Goal: Transaction & Acquisition: Purchase product/service

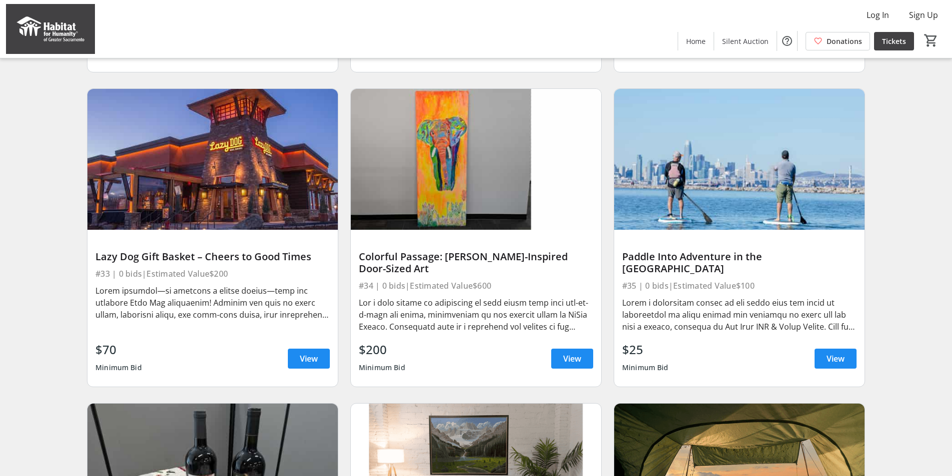
scroll to position [1950, 0]
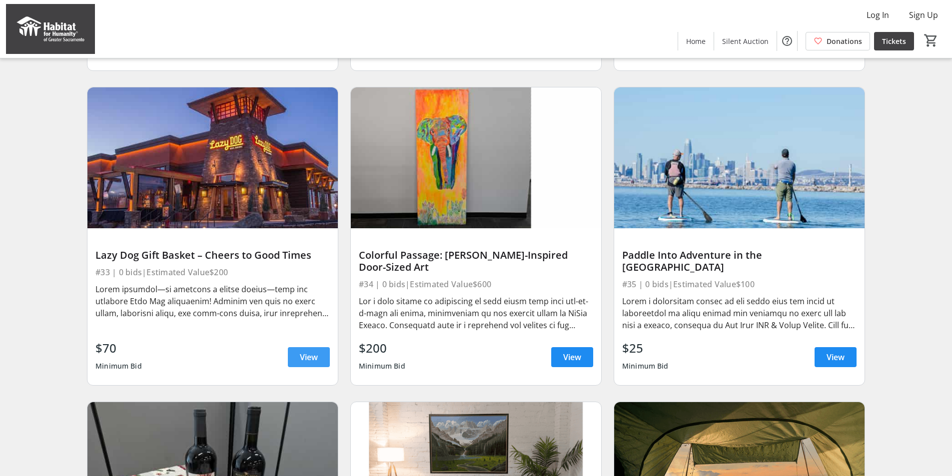
click at [304, 363] on span "View" at bounding box center [309, 357] width 18 height 12
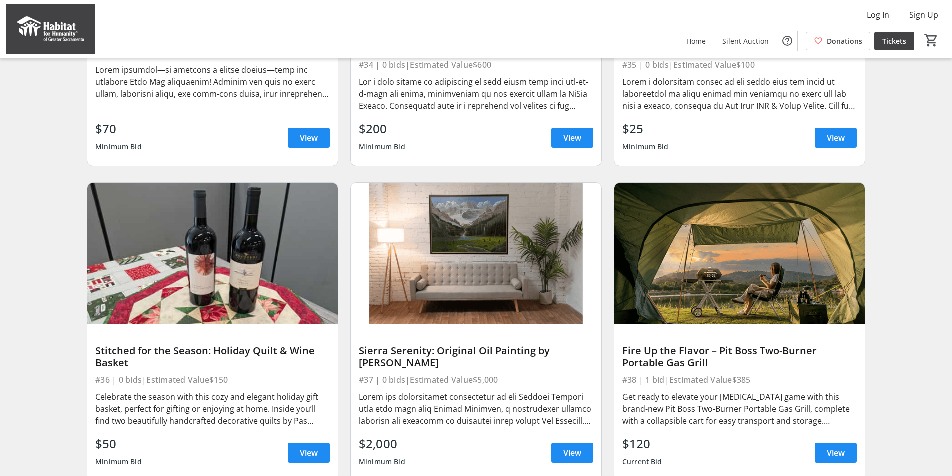
scroll to position [2200, 0]
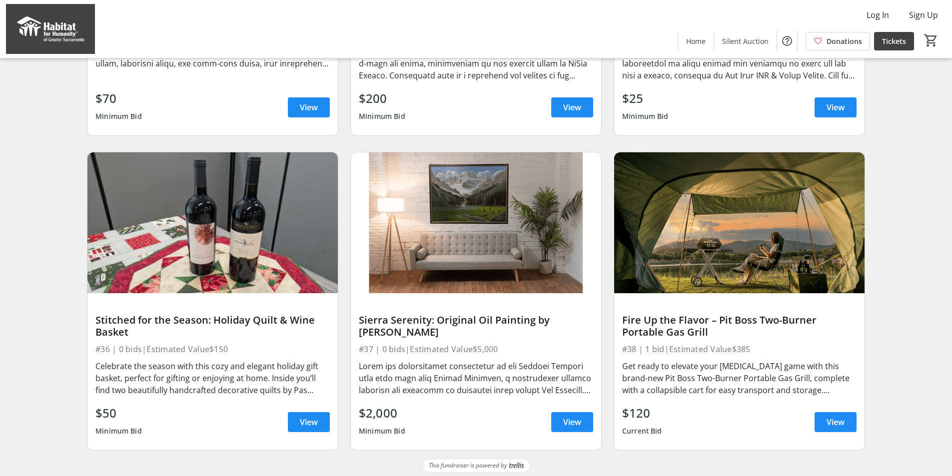
click at [266, 241] on img at bounding box center [212, 222] width 250 height 141
click at [294, 429] on span at bounding box center [309, 422] width 42 height 24
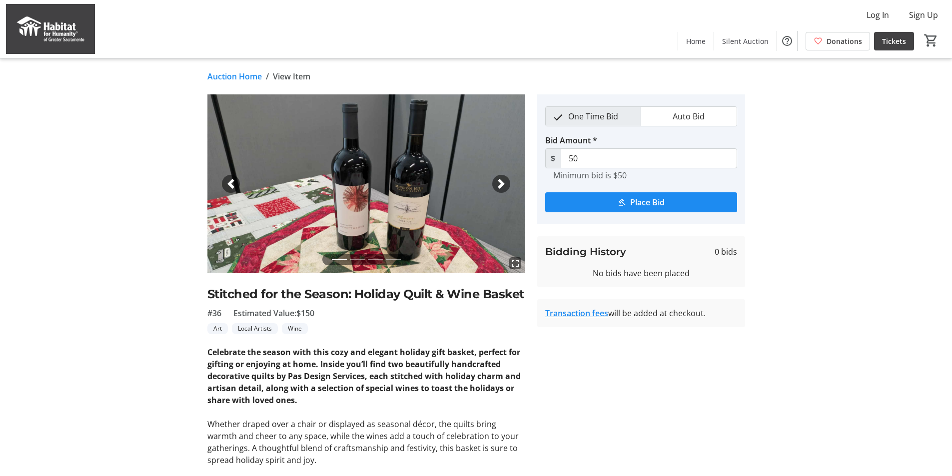
click at [499, 182] on span "button" at bounding box center [501, 184] width 10 height 10
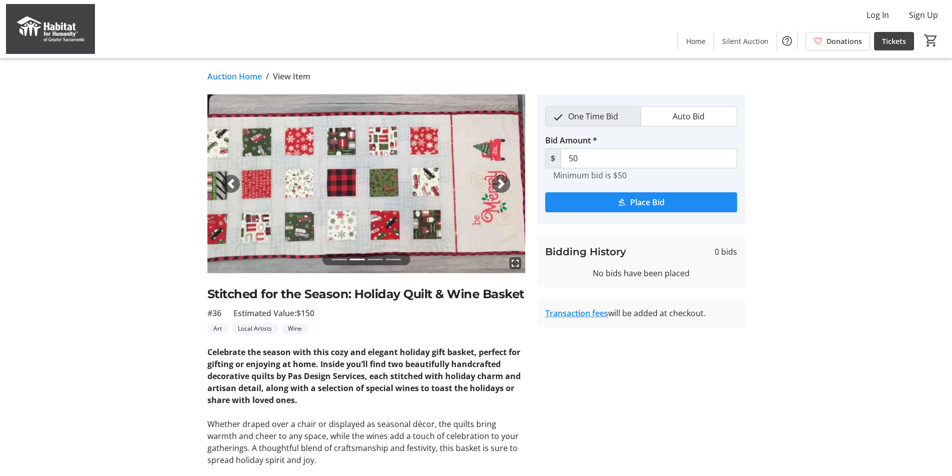
click at [499, 182] on span "button" at bounding box center [501, 184] width 10 height 10
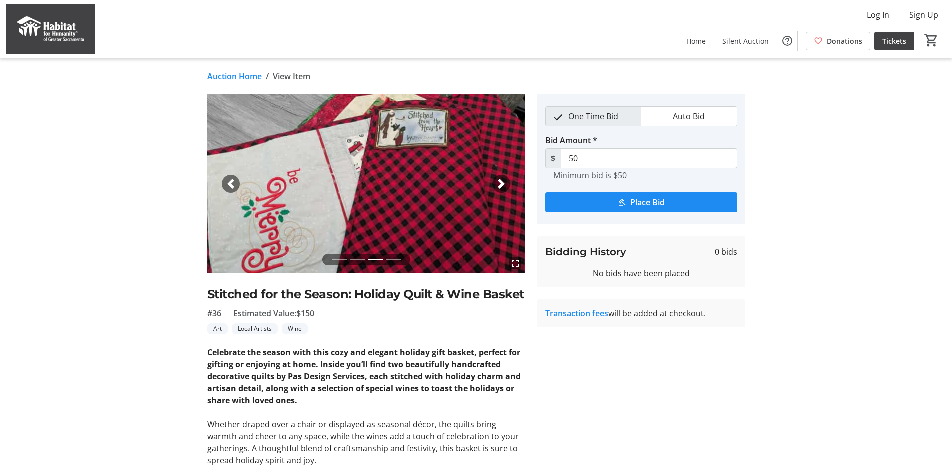
click at [499, 182] on span "button" at bounding box center [501, 184] width 10 height 10
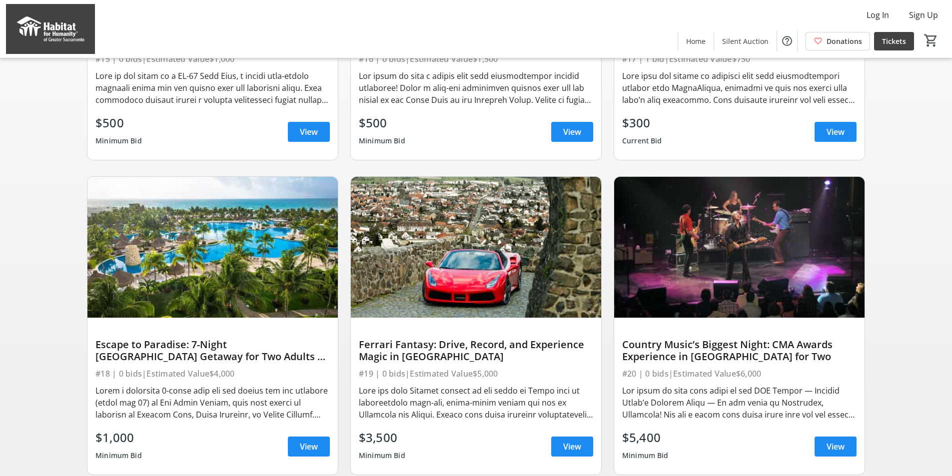
scroll to position [12, 0]
